Goal: Transaction & Acquisition: Obtain resource

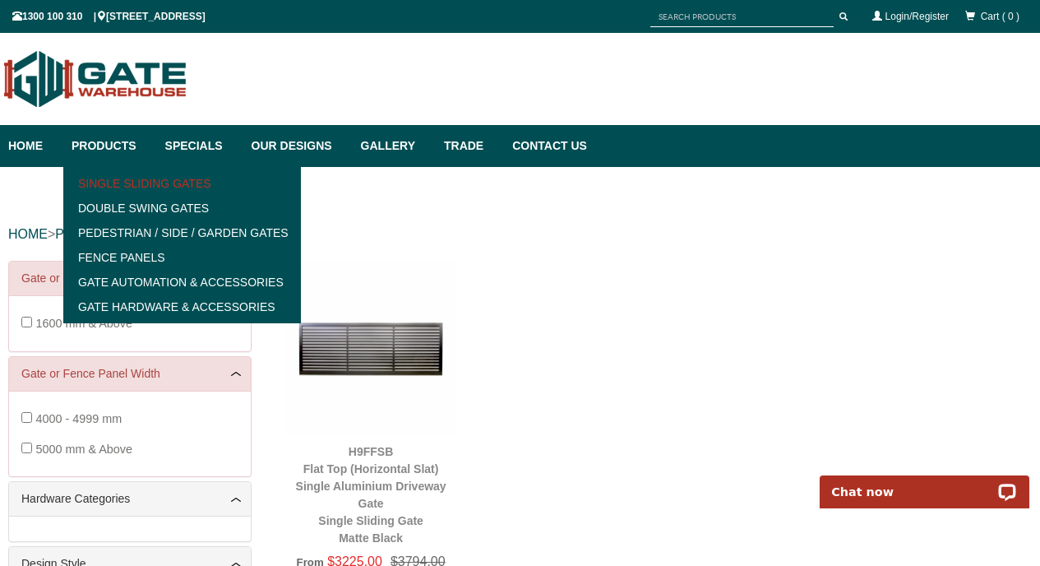
click at [108, 189] on link "Single Sliding Gates" at bounding box center [182, 183] width 228 height 25
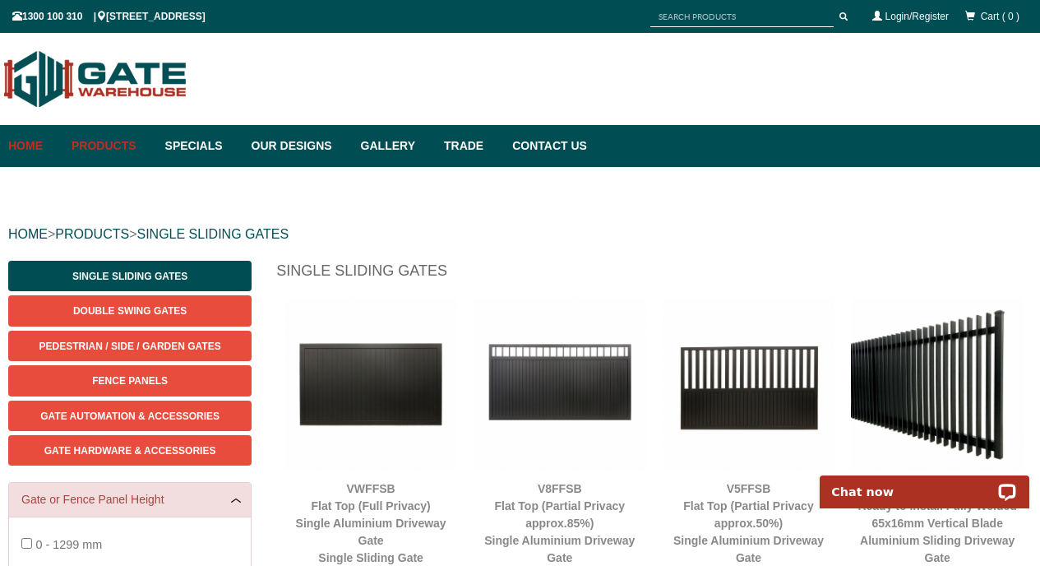
click at [21, 141] on link "Home" at bounding box center [35, 146] width 55 height 42
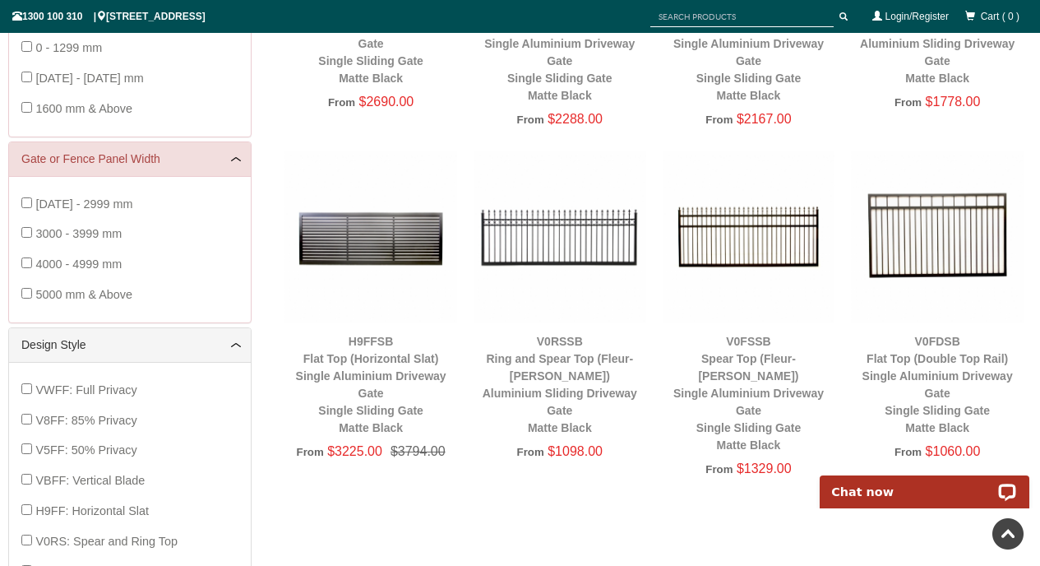
scroll to position [495, 0]
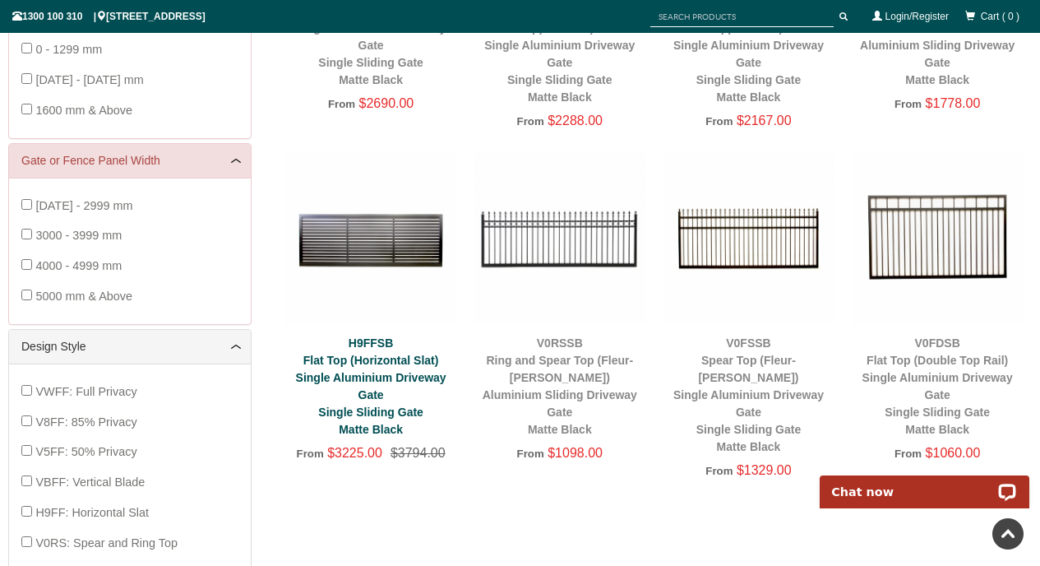
click at [339, 361] on link "H9FFSB Flat Top (Horizontal Slat) Single Aluminium Driveway Gate Single Sliding…" at bounding box center [371, 386] width 151 height 100
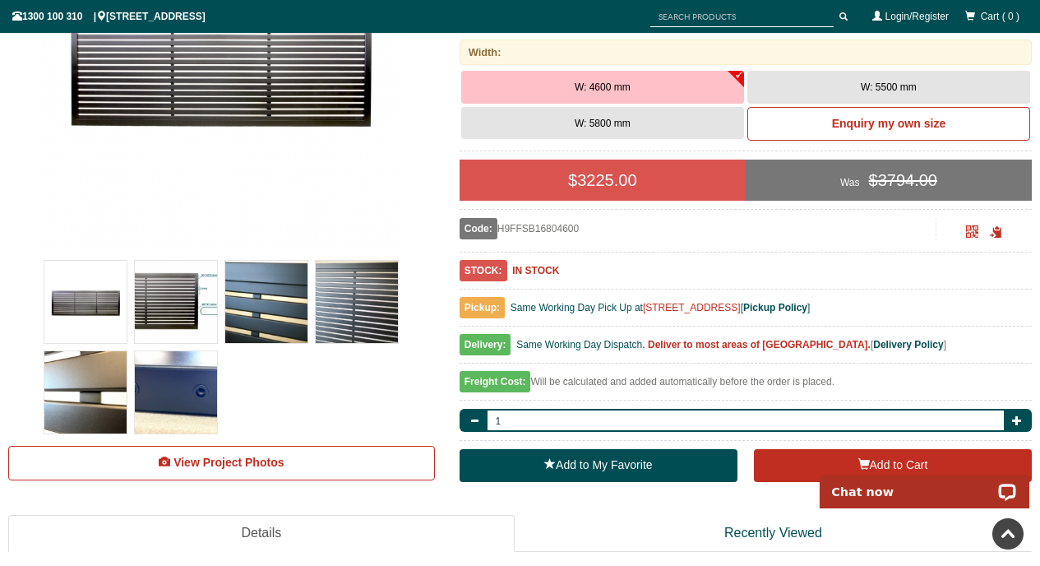
scroll to position [359, 0]
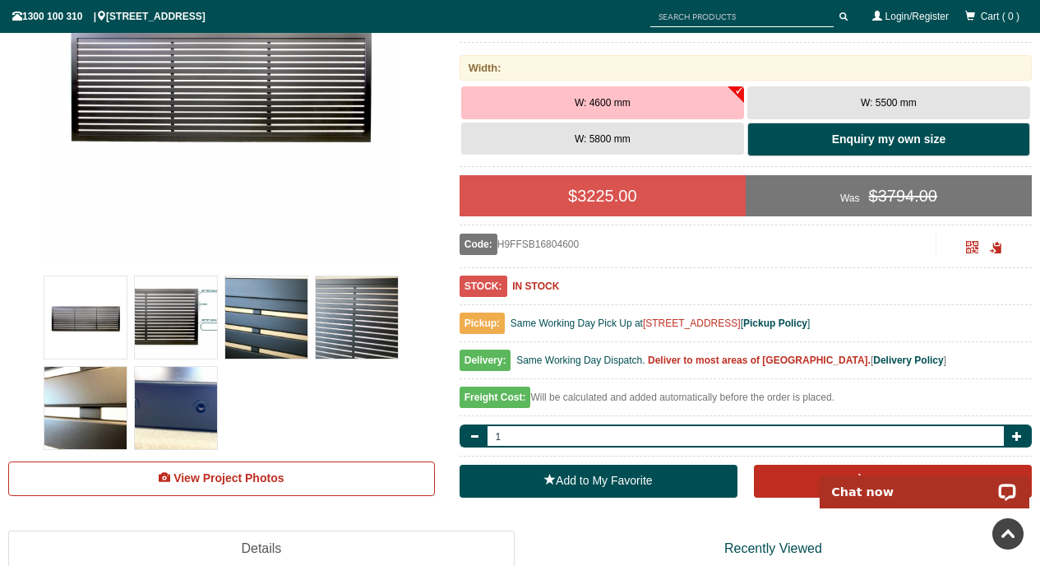
click at [887, 141] on b "Enquiry my own size" at bounding box center [888, 138] width 113 height 13
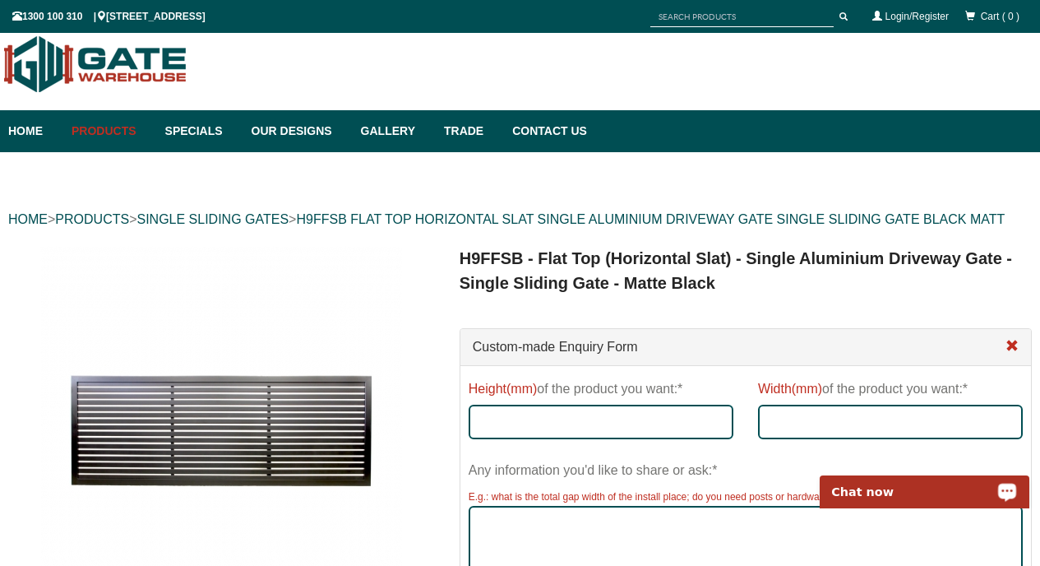
scroll to position [16, 0]
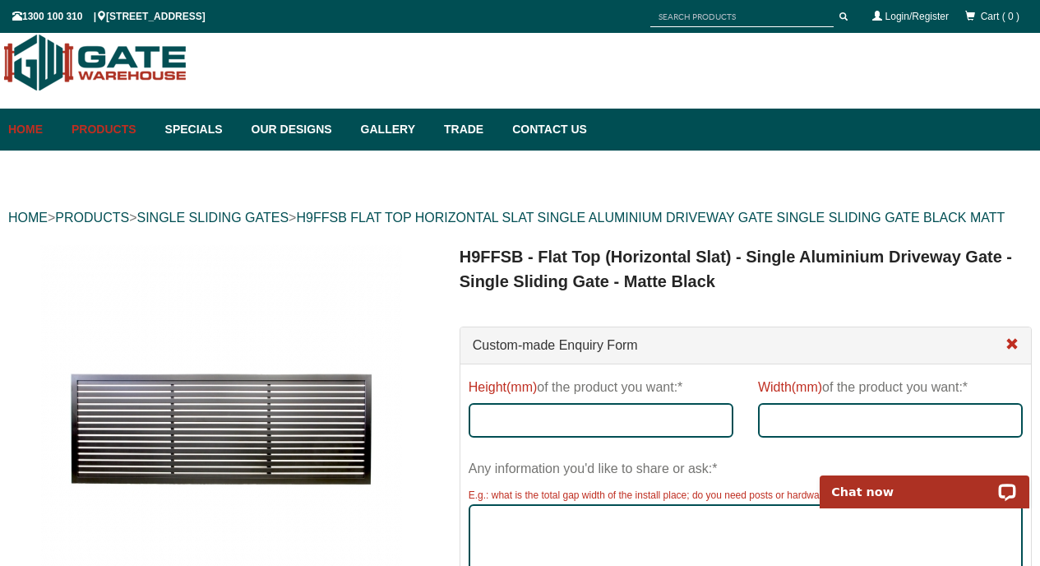
click at [22, 127] on link "Home" at bounding box center [35, 130] width 55 height 42
